Goal: Task Accomplishment & Management: Manage account settings

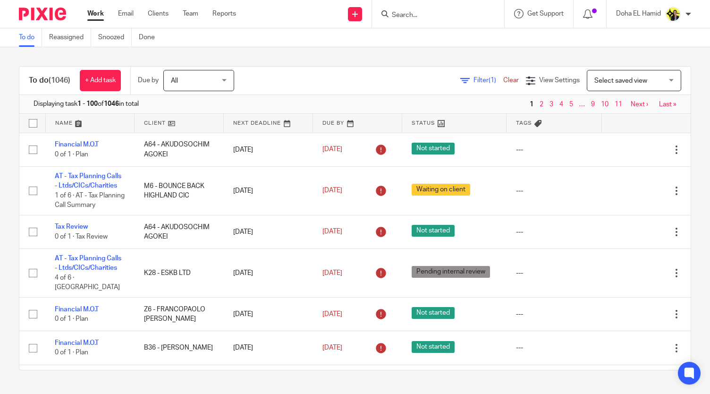
click at [445, 15] on input "Search" at bounding box center [433, 15] width 85 height 8
type input "d11"
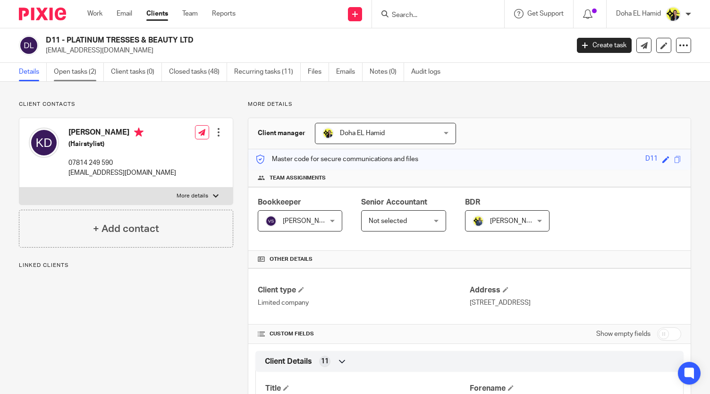
click at [76, 77] on link "Open tasks (2)" at bounding box center [79, 72] width 50 height 18
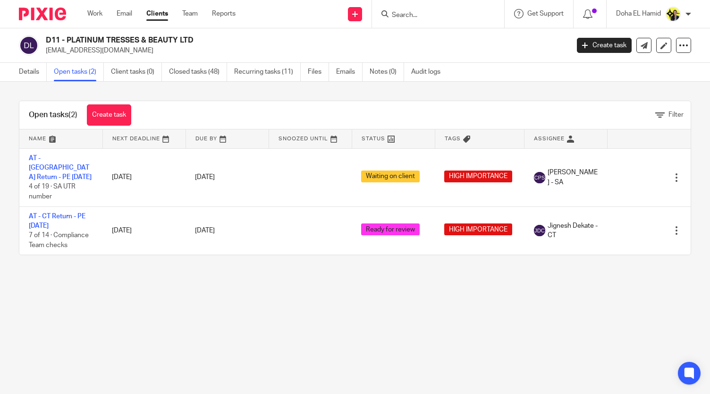
click at [362, 362] on main "D11 - PLATINUM TRESSES & BEAUTY LTD platinumtresses@outlook.com Create task Upd…" at bounding box center [355, 197] width 710 height 394
click at [449, 378] on main "D11 - PLATINUM TRESSES & BEAUTY LTD platinumtresses@outlook.com Create task Upd…" at bounding box center [355, 197] width 710 height 394
click at [438, 256] on div "Open tasks (2) Create task Filter Name Next Deadline Due By Snoozed Until Statu…" at bounding box center [355, 178] width 710 height 192
click at [419, 390] on main "D11 - PLATINUM TRESSES & BEAUTY LTD platinumtresses@outlook.com Create task Upd…" at bounding box center [355, 197] width 710 height 394
click at [455, 16] on input "Search" at bounding box center [433, 15] width 85 height 8
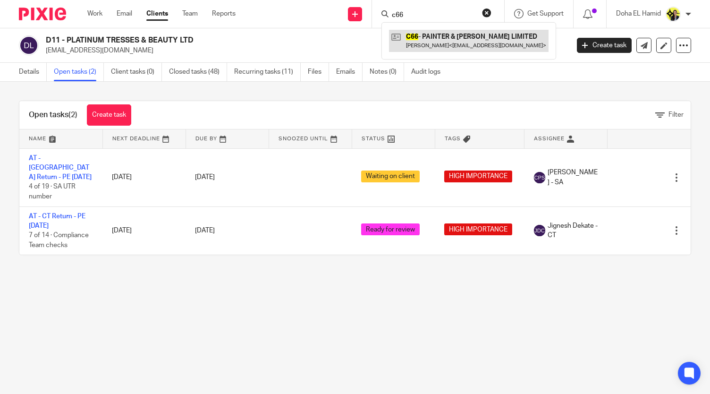
type input "c66"
click at [432, 45] on link at bounding box center [469, 41] width 160 height 22
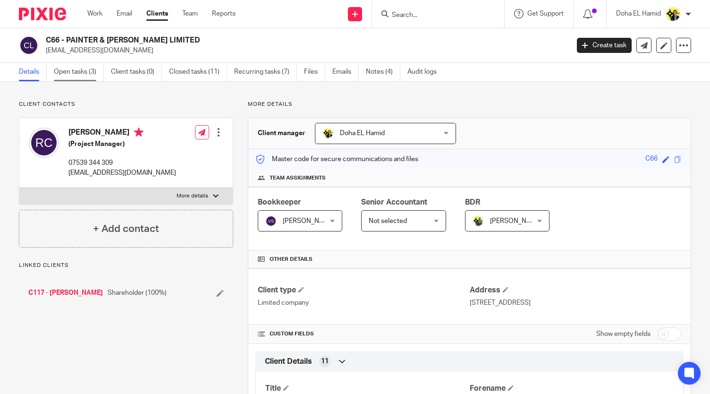
click at [86, 71] on link "Open tasks (3)" at bounding box center [79, 72] width 50 height 18
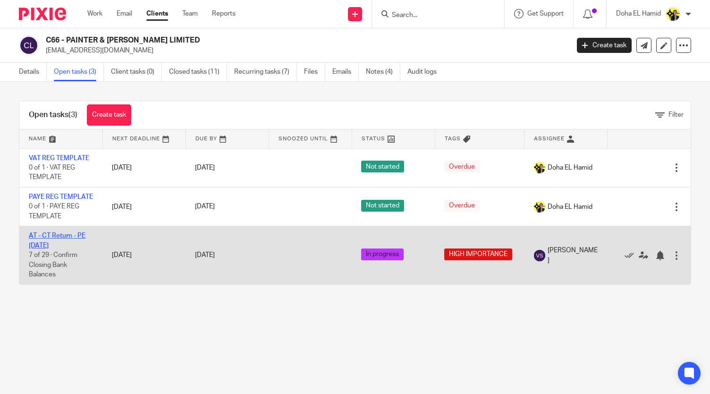
click at [53, 245] on link "AT - CT Return - PE [DATE]" at bounding box center [57, 240] width 57 height 16
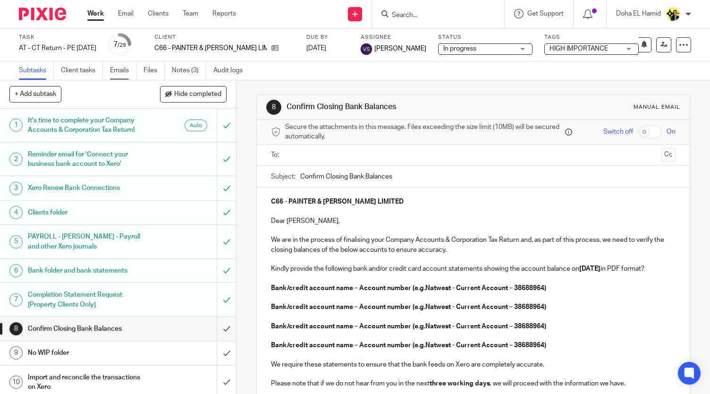
click at [124, 71] on link "Emails" at bounding box center [123, 70] width 26 height 18
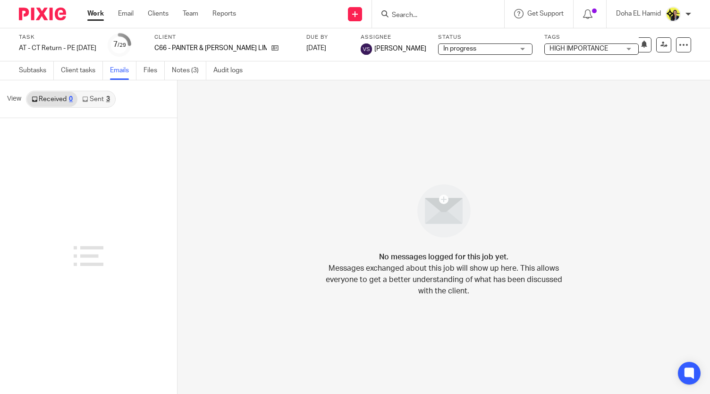
click at [95, 105] on link "Sent 3" at bounding box center [95, 99] width 37 height 15
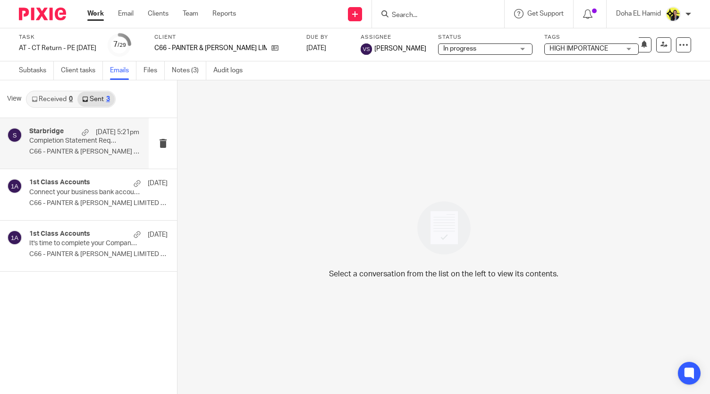
click at [70, 150] on p "C66 - PAINTER & [PERSON_NAME] LIMITED Dear..." at bounding box center [84, 152] width 110 height 8
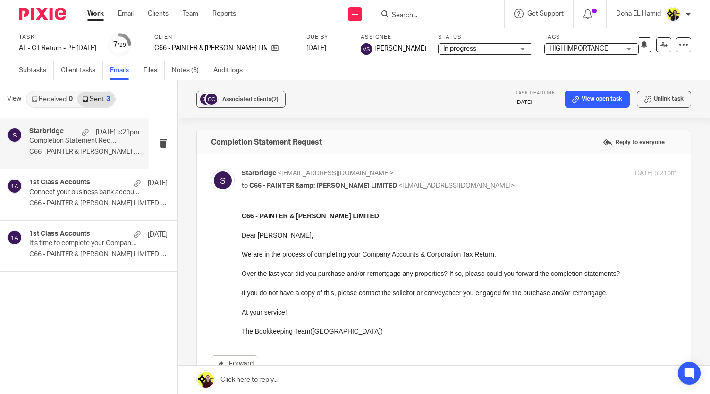
click at [419, 392] on link at bounding box center [443, 379] width 532 height 28
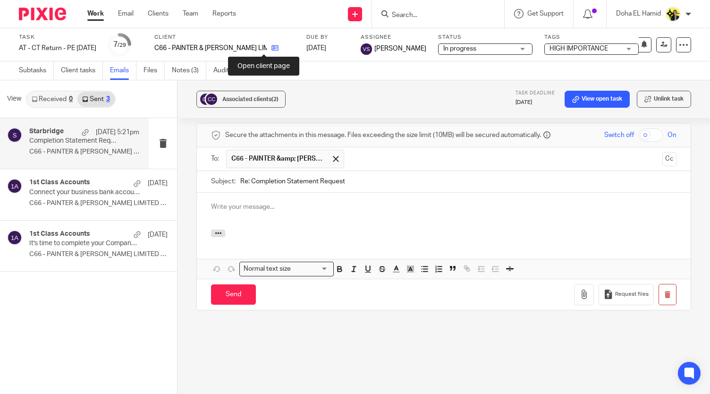
click at [271, 47] on icon at bounding box center [274, 47] width 7 height 7
click at [260, 56] on div "Task AT - CT Return - PE 31-03-2025 Save AT - CT Return - PE 31-03-2025 7 /29 C…" at bounding box center [355, 44] width 710 height 33
click at [267, 52] on link at bounding box center [273, 47] width 12 height 9
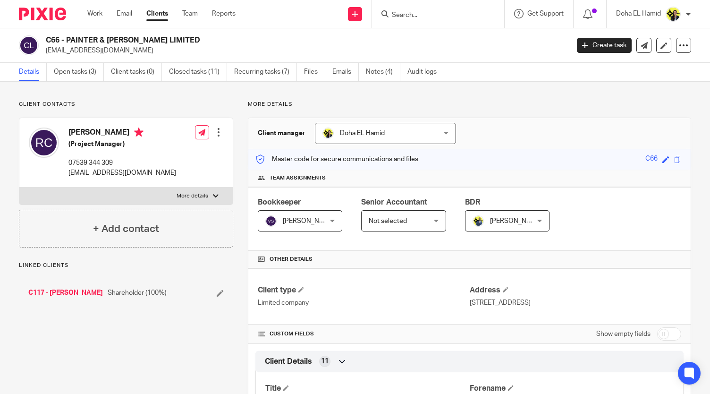
click at [89, 157] on div "[PERSON_NAME] (Project Manager) 07539 344 309 [EMAIL_ADDRESS][DOMAIN_NAME]" at bounding box center [122, 152] width 108 height 50
copy div "07539 344 309"
click at [78, 71] on link "Open tasks (3)" at bounding box center [79, 72] width 50 height 18
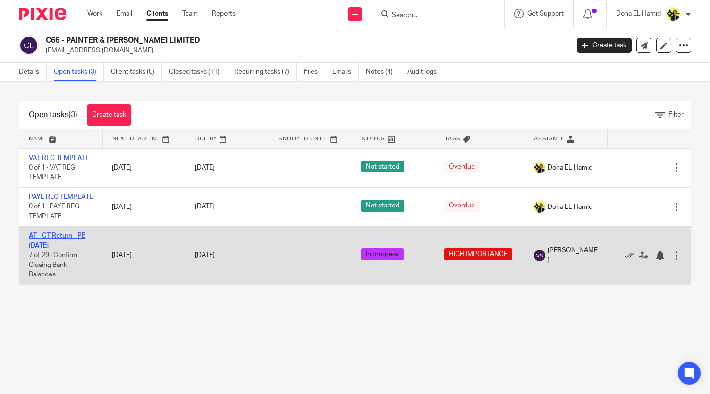
click at [50, 248] on link "AT - CT Return - PE [DATE]" at bounding box center [57, 240] width 57 height 16
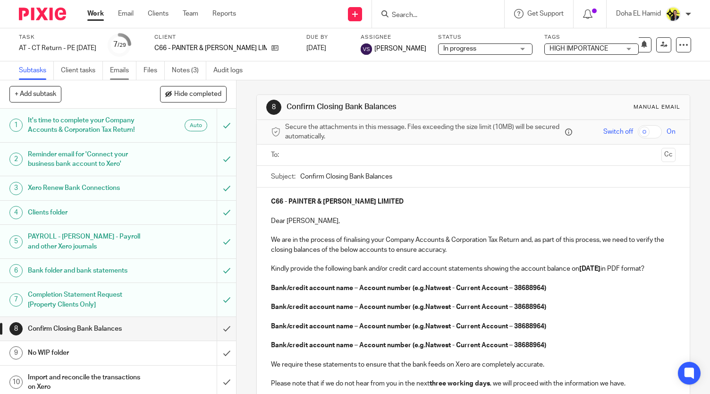
click at [130, 73] on link "Emails" at bounding box center [123, 70] width 26 height 18
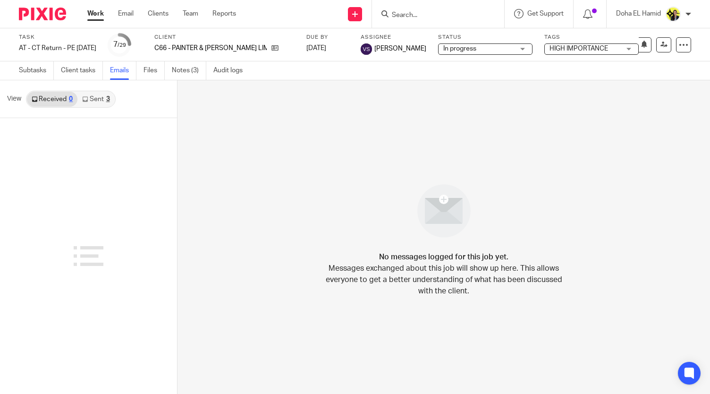
click at [102, 106] on link "Sent 3" at bounding box center [95, 99] width 37 height 15
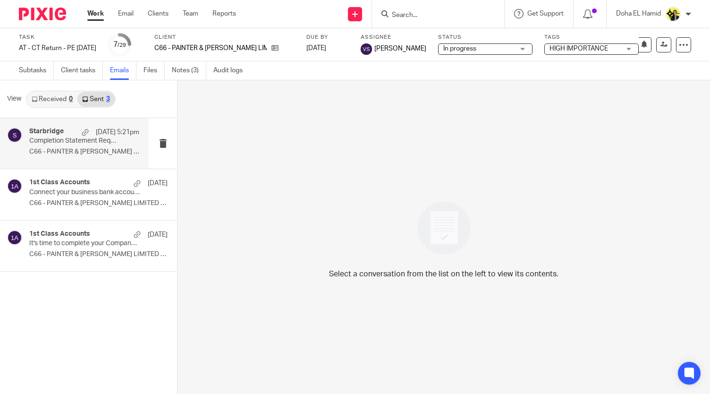
click at [64, 149] on p "C66 - PAINTER & [PERSON_NAME] LIMITED Dear..." at bounding box center [84, 152] width 110 height 8
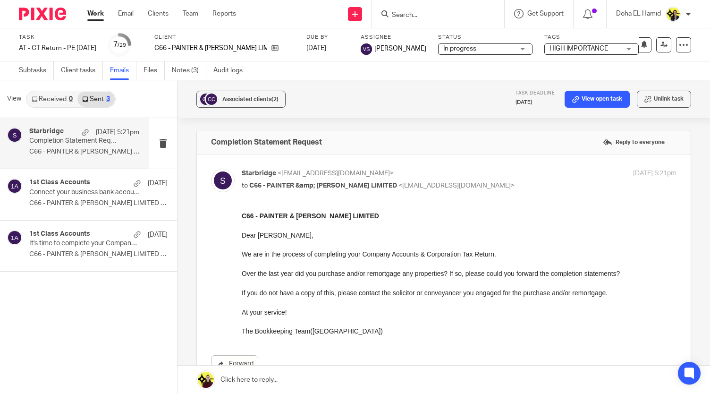
click at [443, 17] on input "Search" at bounding box center [433, 15] width 85 height 8
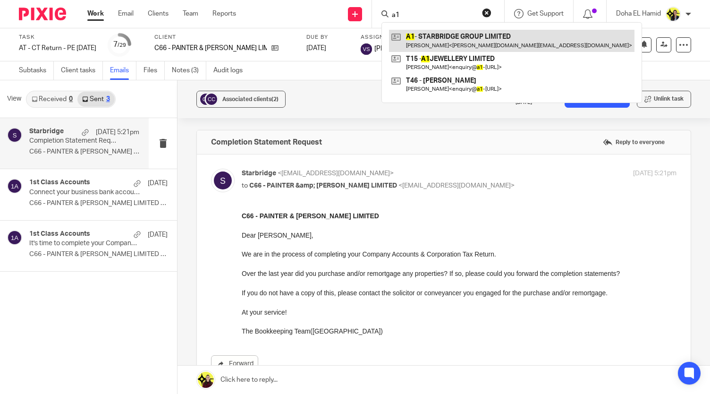
type input "a1"
click at [432, 31] on link at bounding box center [511, 41] width 245 height 22
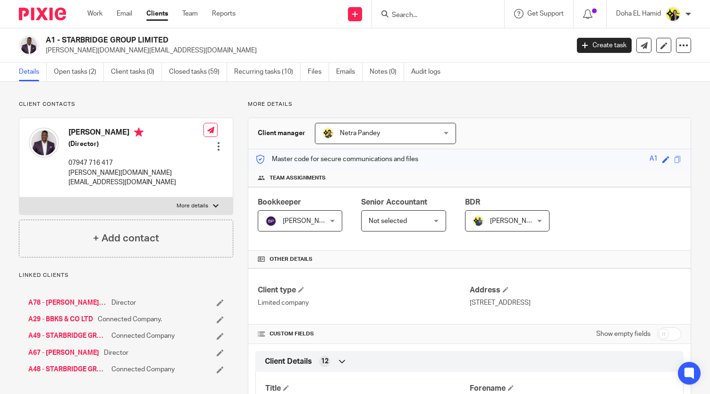
click at [198, 197] on label "More details" at bounding box center [125, 205] width 213 height 17
click at [19, 197] on input "More details" at bounding box center [19, 197] width 0 height 0
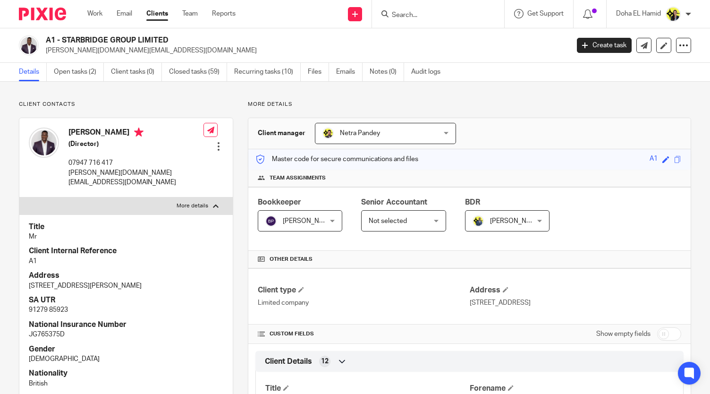
click at [217, 197] on label "More details" at bounding box center [125, 205] width 213 height 17
click at [19, 197] on input "More details" at bounding box center [19, 197] width 0 height 0
checkbox input "false"
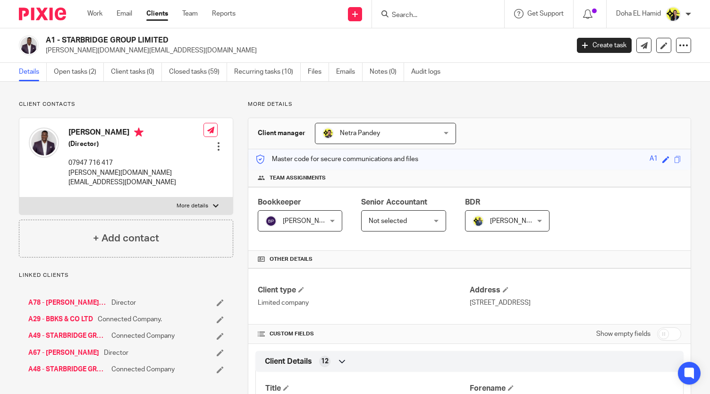
click at [53, 331] on link "A49 - STARBRIDGE GROUP (HOLDINGS) LIMITED" at bounding box center [67, 335] width 78 height 9
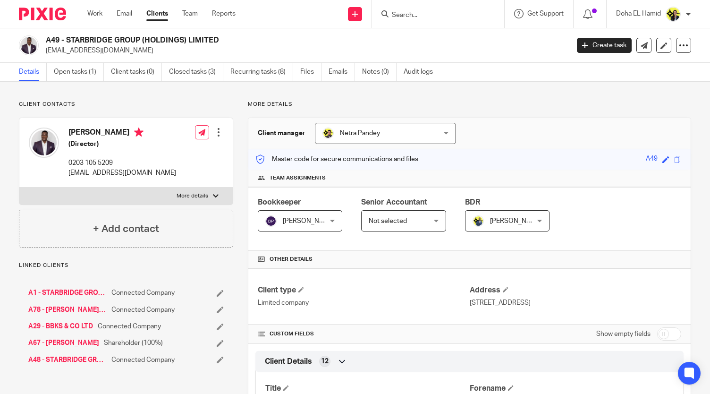
click at [209, 193] on label "More details" at bounding box center [125, 195] width 213 height 17
click at [19, 187] on input "More details" at bounding box center [19, 187] width 0 height 0
checkbox input "true"
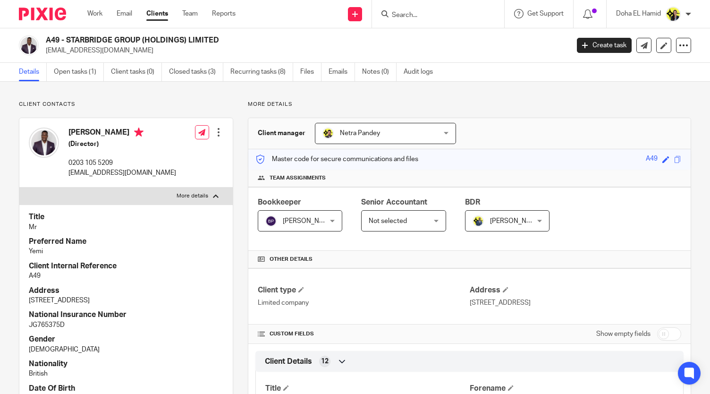
click at [435, 16] on input "Search" at bounding box center [433, 15] width 85 height 8
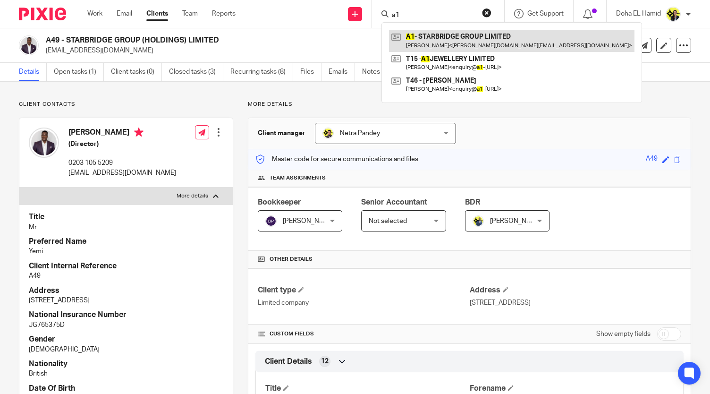
type input "a1"
click at [426, 41] on link at bounding box center [511, 41] width 245 height 22
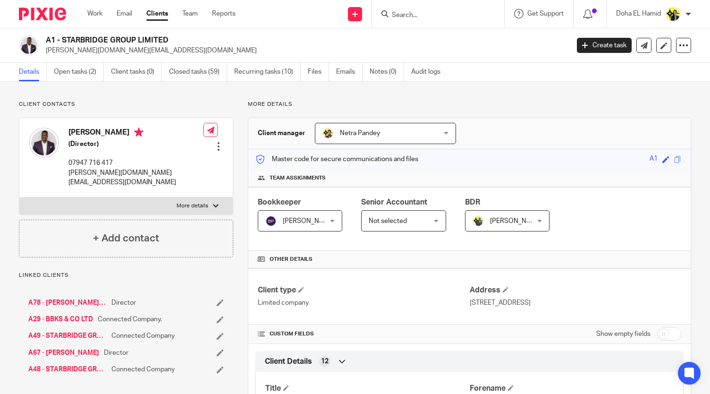
click at [447, 14] on input "Search" at bounding box center [433, 15] width 85 height 8
type input "c66"
click at [427, 39] on link at bounding box center [469, 41] width 160 height 22
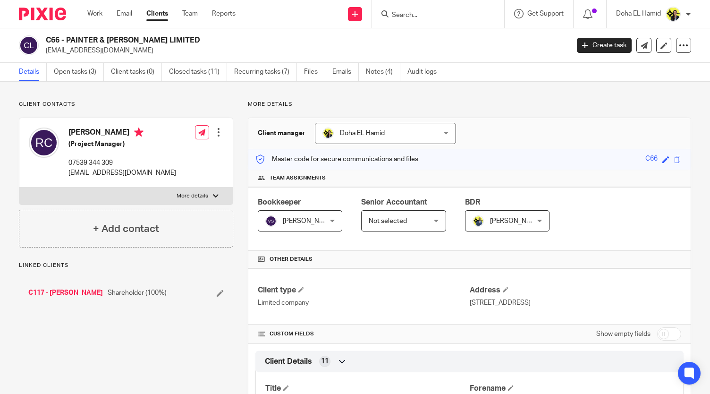
click at [74, 164] on p "07539 344 309" at bounding box center [122, 162] width 108 height 9
copy div "07539 344 309"
click at [77, 77] on link "Open tasks (3)" at bounding box center [79, 72] width 50 height 18
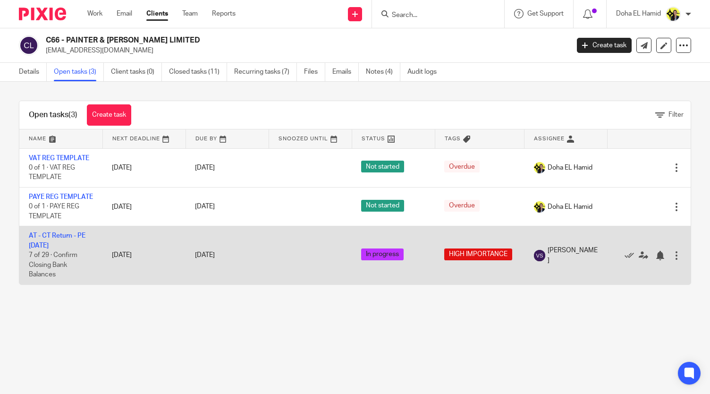
click at [50, 250] on td "AT - CT Return - PE [DATE] 7 of 29 · Confirm Closing Bank Balances" at bounding box center [60, 255] width 83 height 58
click at [47, 248] on link "AT - CT Return - PE [DATE]" at bounding box center [57, 240] width 57 height 16
